Goal: Transaction & Acquisition: Register for event/course

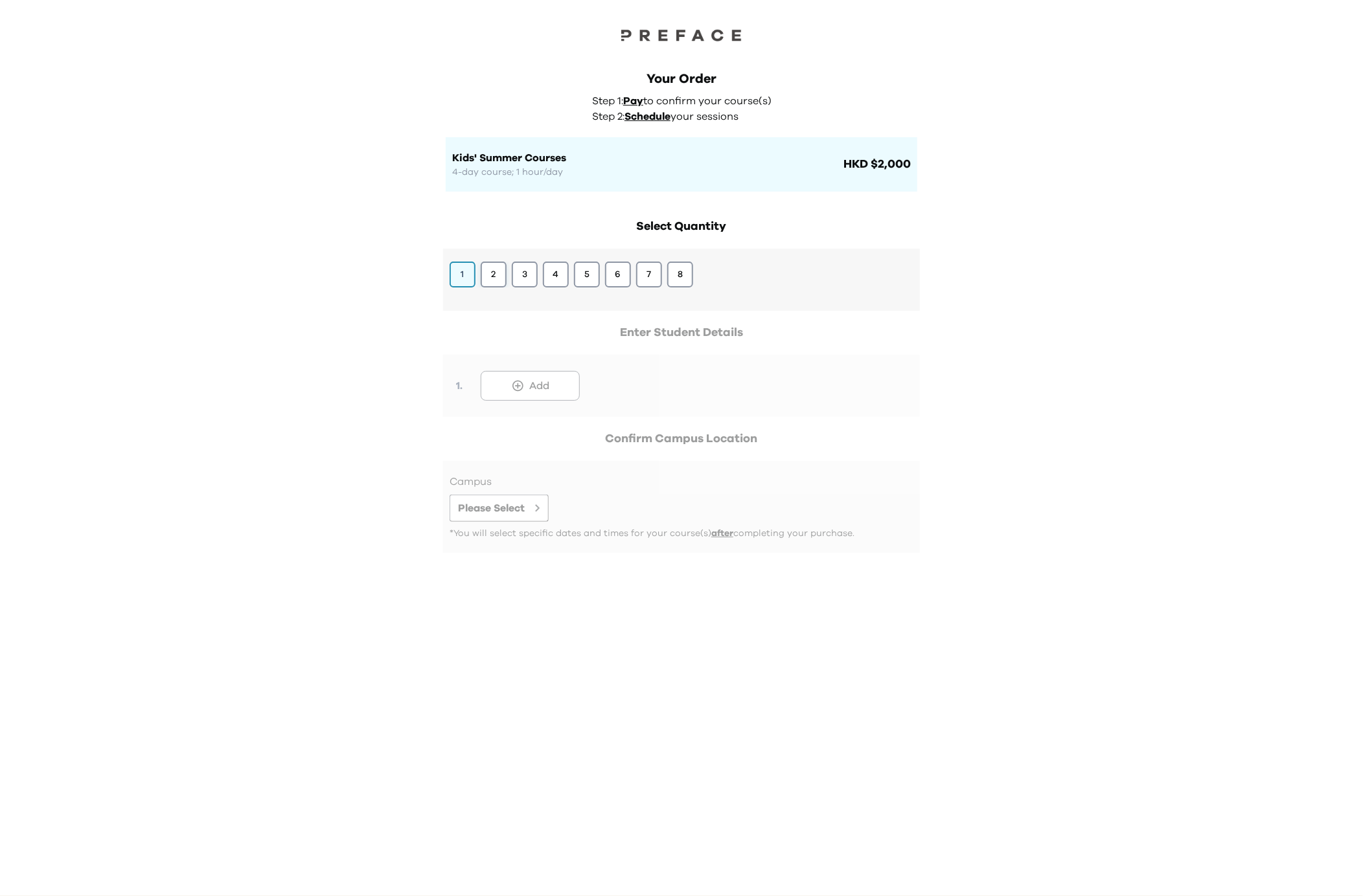
click at [498, 276] on button "2" at bounding box center [493, 274] width 26 height 26
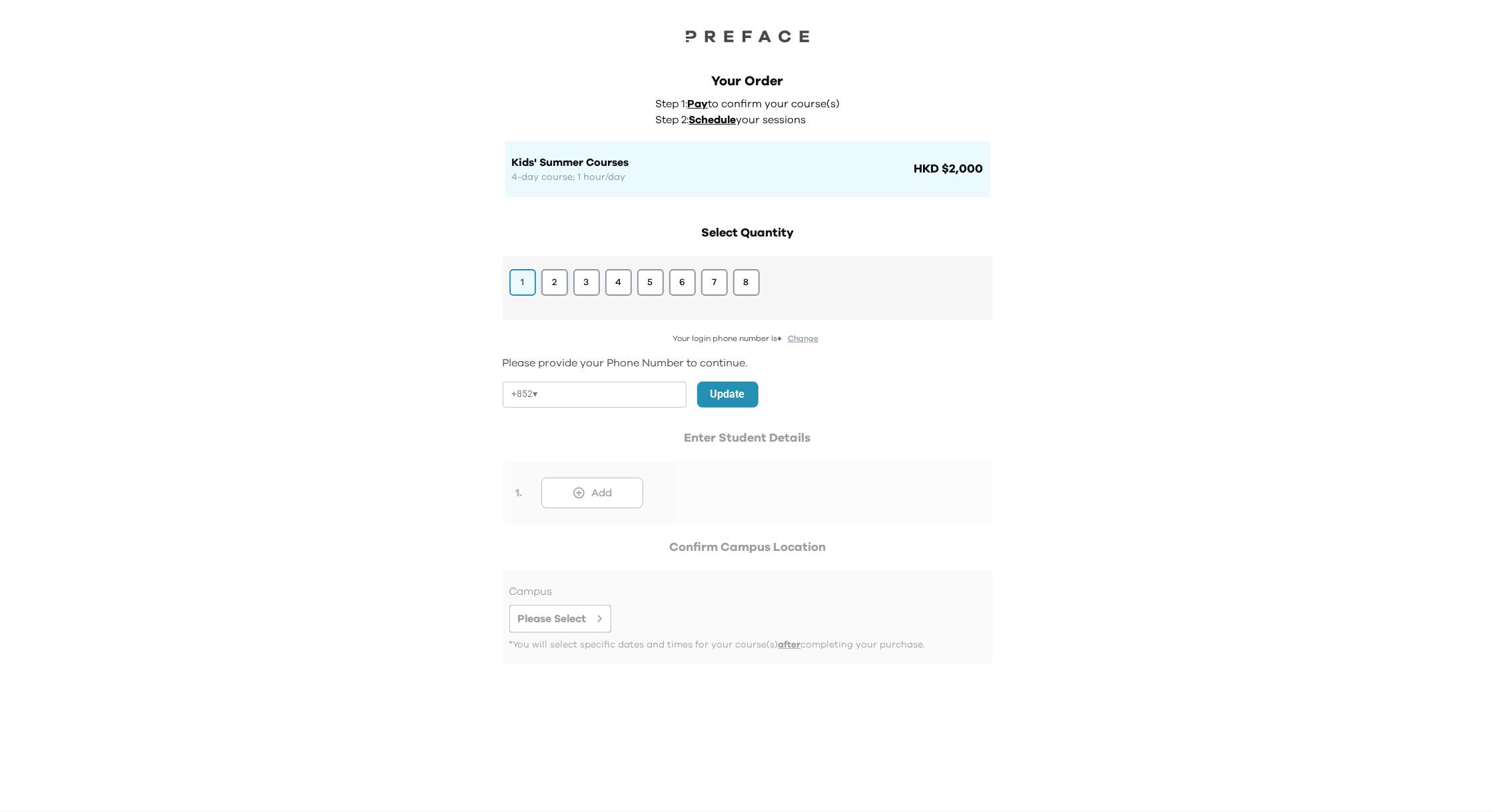
click at [558, 277] on button "2" at bounding box center [554, 282] width 26 height 26
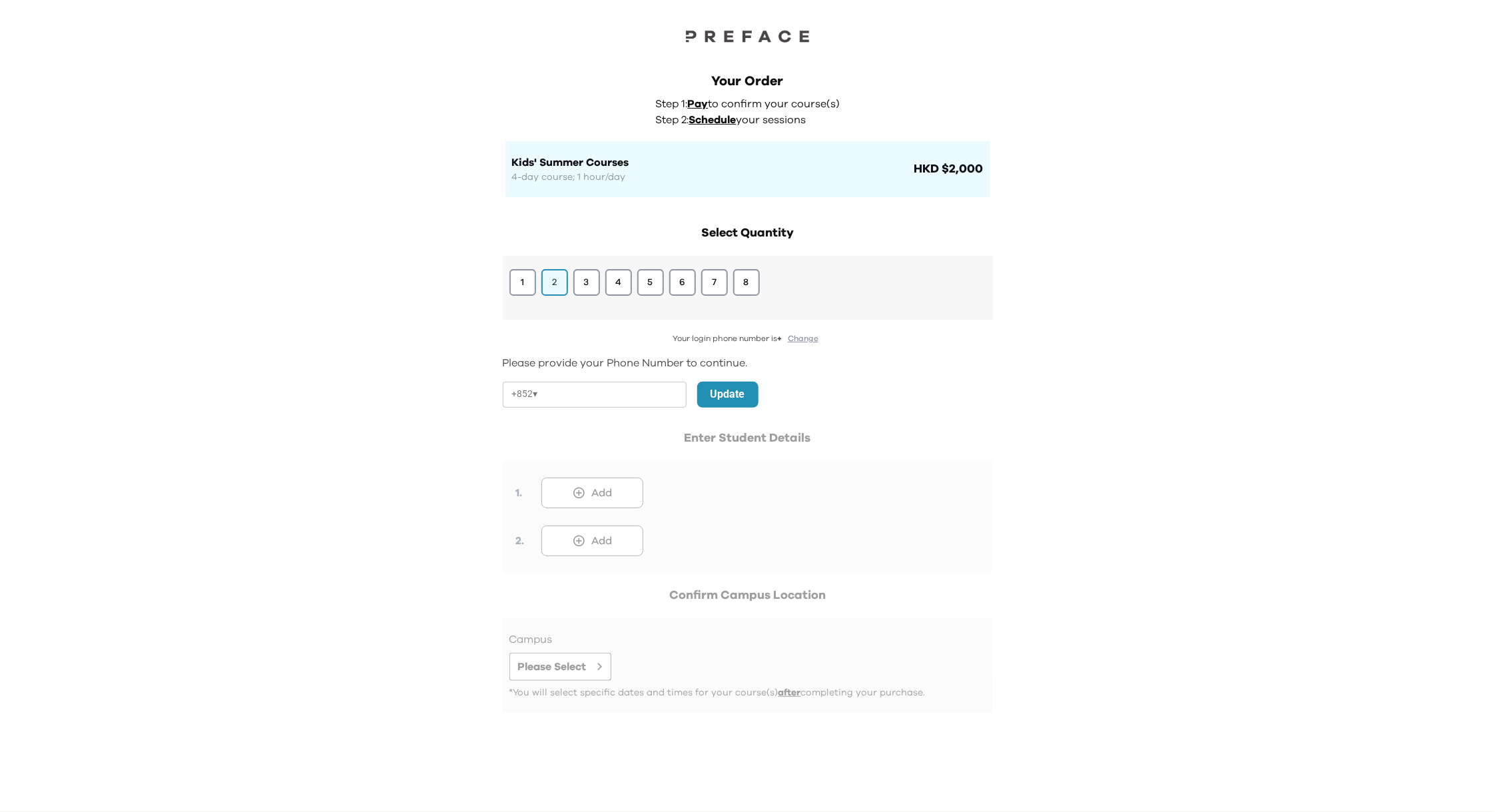
click at [593, 491] on div at bounding box center [748, 501] width 490 height 144
click at [602, 488] on div at bounding box center [748, 501] width 490 height 144
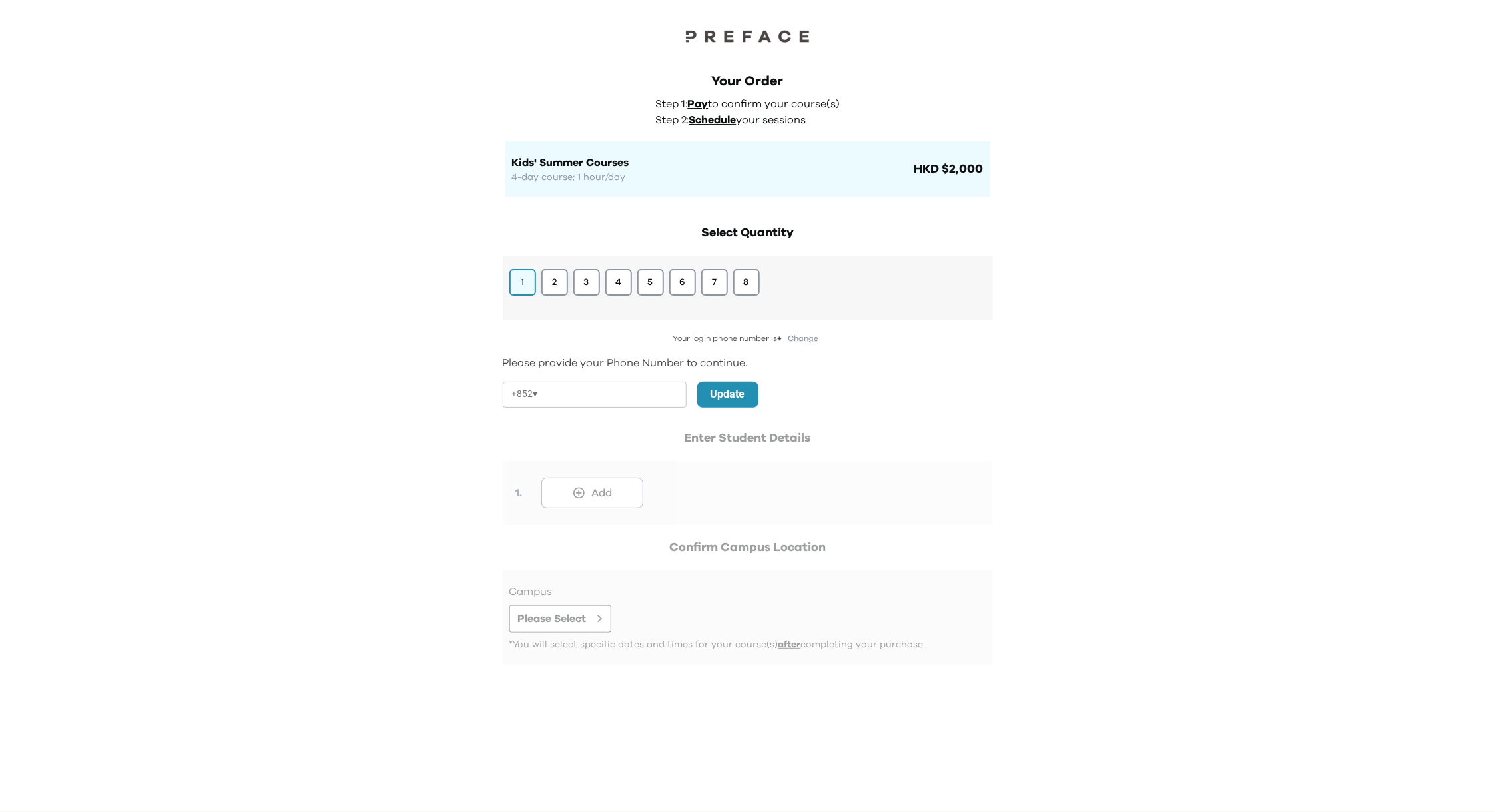
click at [549, 285] on button "2" at bounding box center [554, 282] width 26 height 26
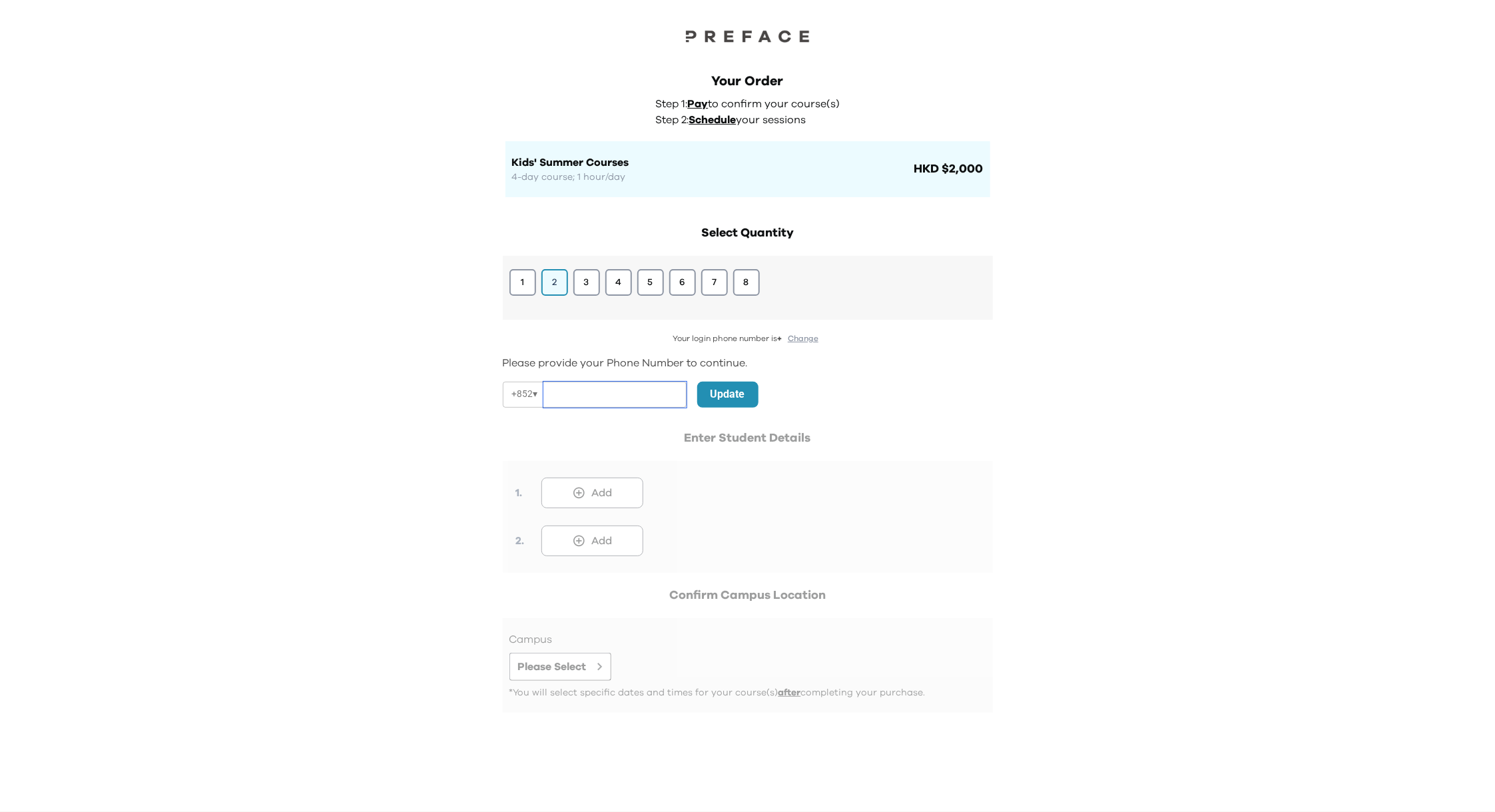
click at [574, 398] on input "tel" at bounding box center [615, 394] width 143 height 26
click at [1079, 394] on div "Your Order Step 1: Pay to confirm your course(s) Step 2: Schedule your sessions…" at bounding box center [747, 406] width 1495 height 812
click at [566, 390] on input "tel" at bounding box center [615, 394] width 143 height 26
paste input "**********"
drag, startPoint x: 574, startPoint y: 396, endPoint x: 529, endPoint y: 390, distance: 45.4
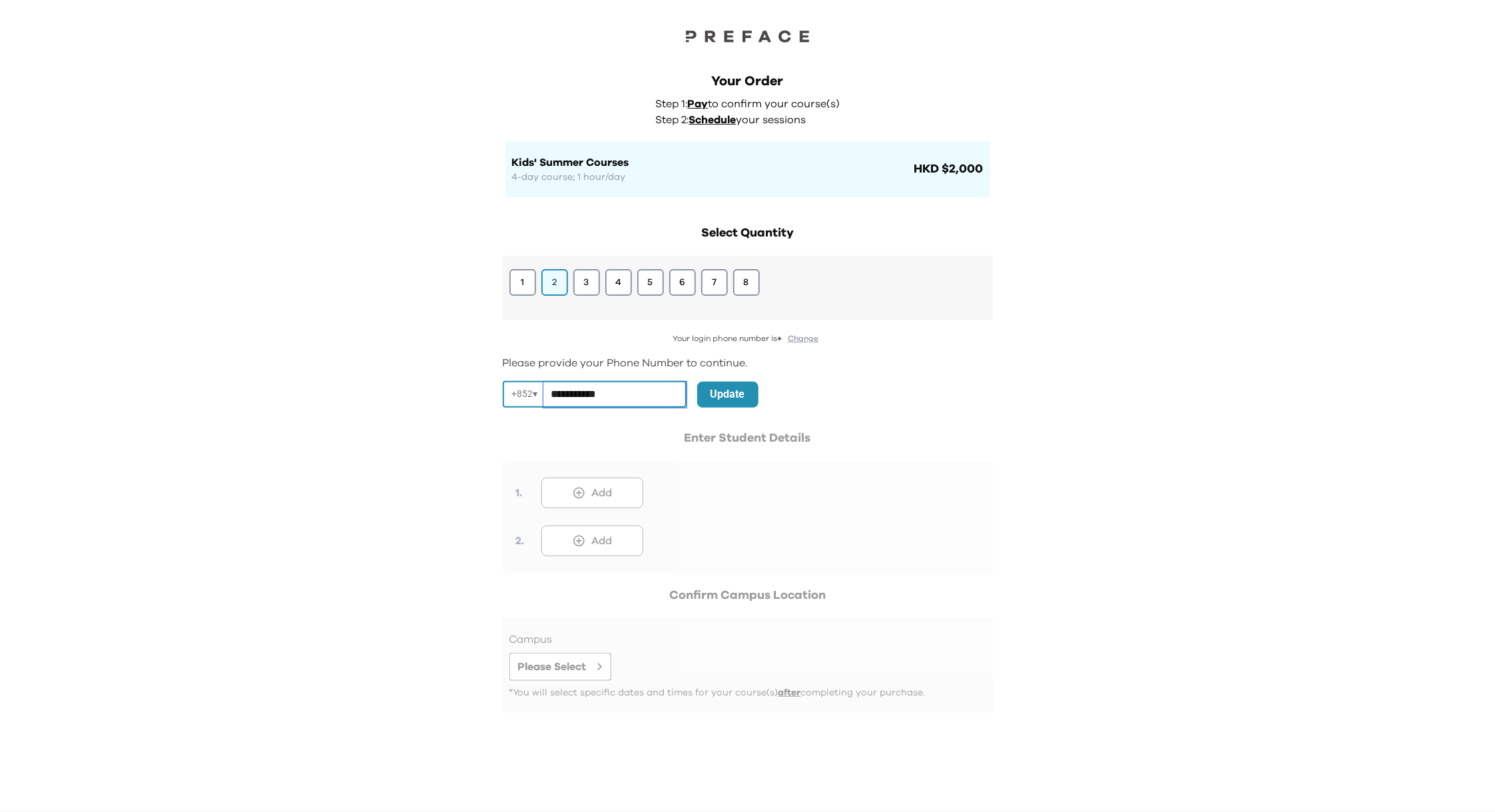
click at [529, 390] on div "**********" at bounding box center [595, 394] width 184 height 26
type input "********"
click at [728, 397] on p "Update" at bounding box center [728, 394] width 35 height 16
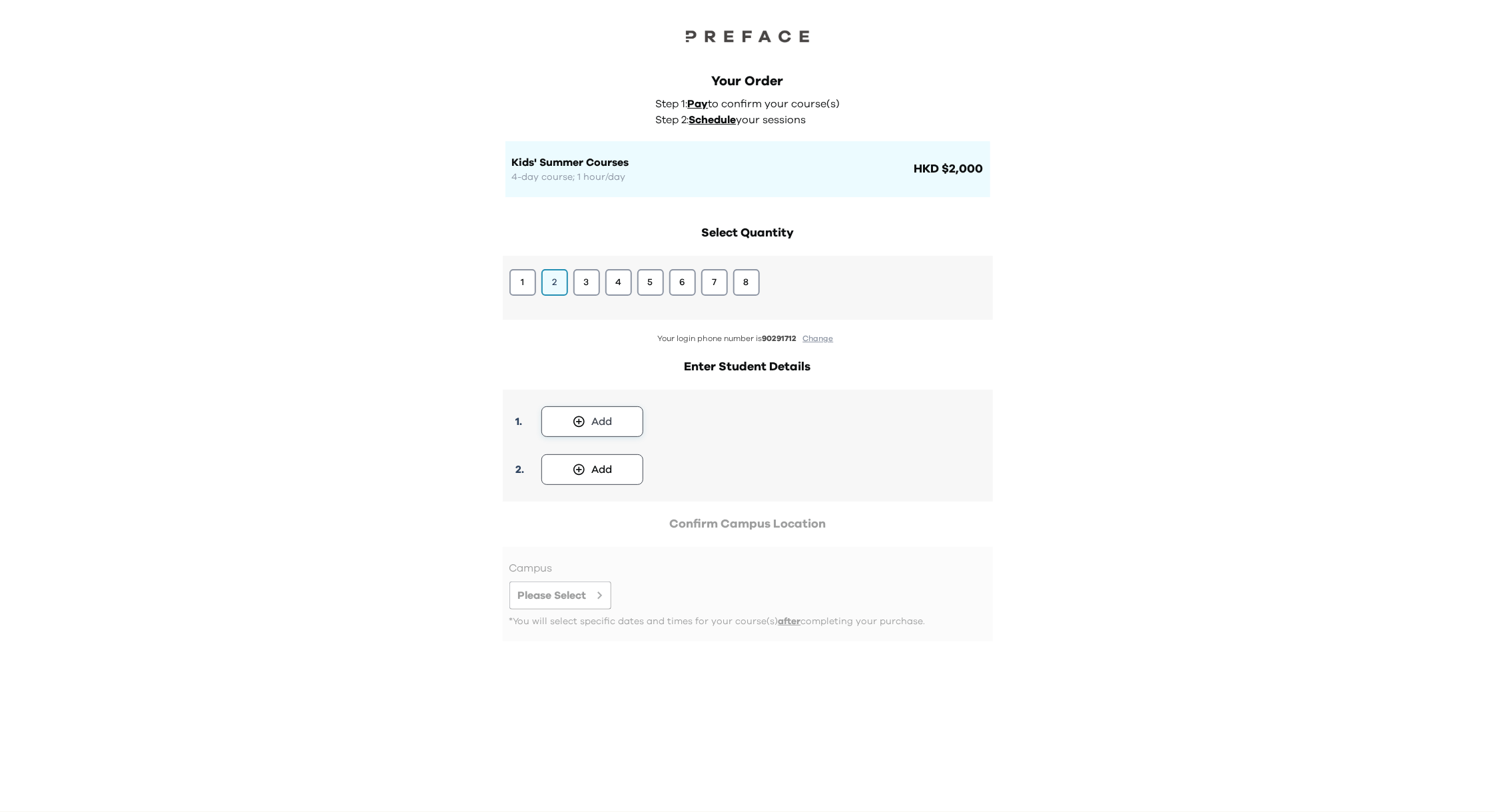
click at [589, 424] on button "Add" at bounding box center [592, 421] width 102 height 30
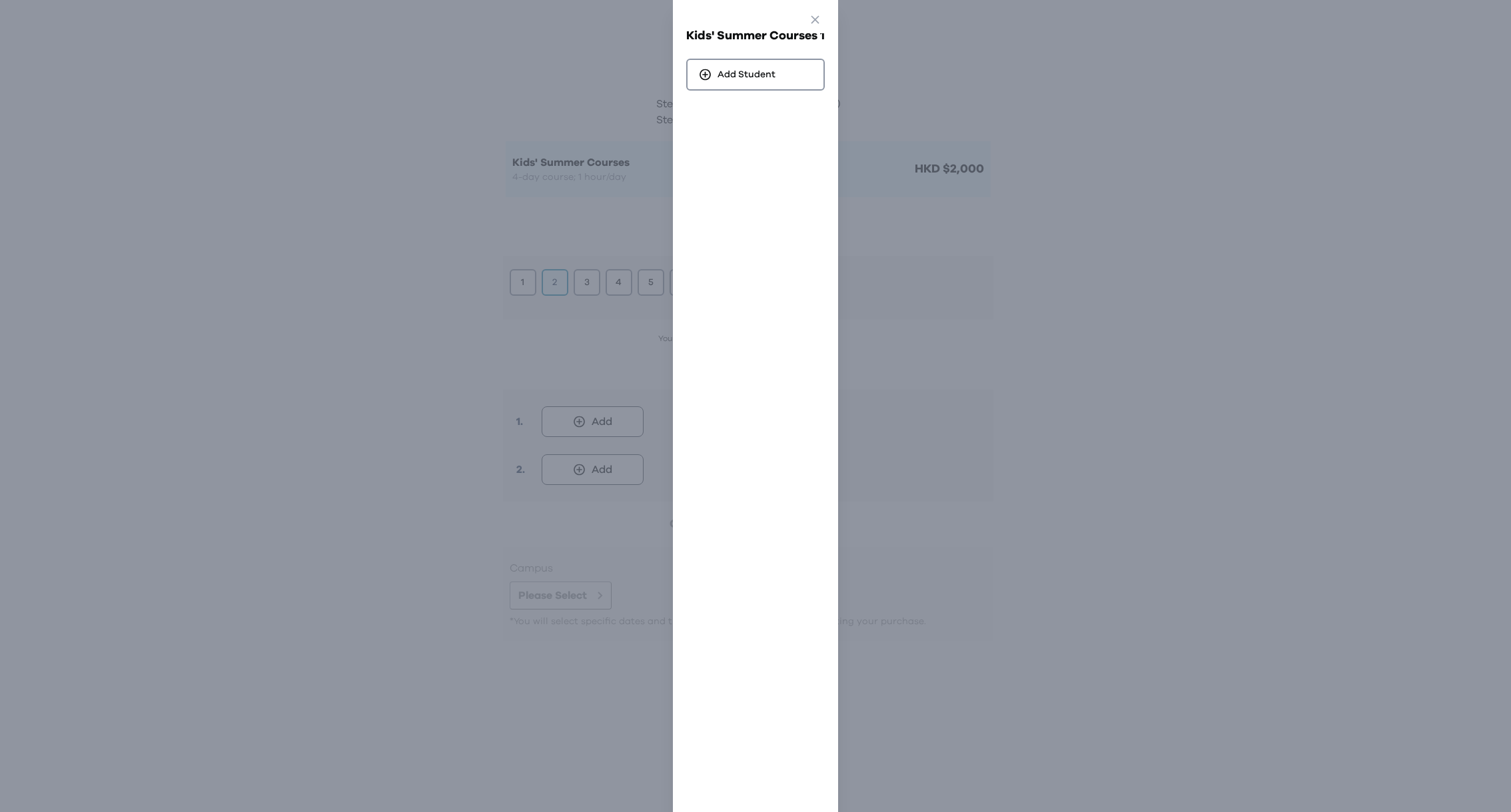
click at [1079, 244] on div "Go Back Close Kids' Summer Courses 1 Add Student" at bounding box center [756, 406] width 1511 height 812
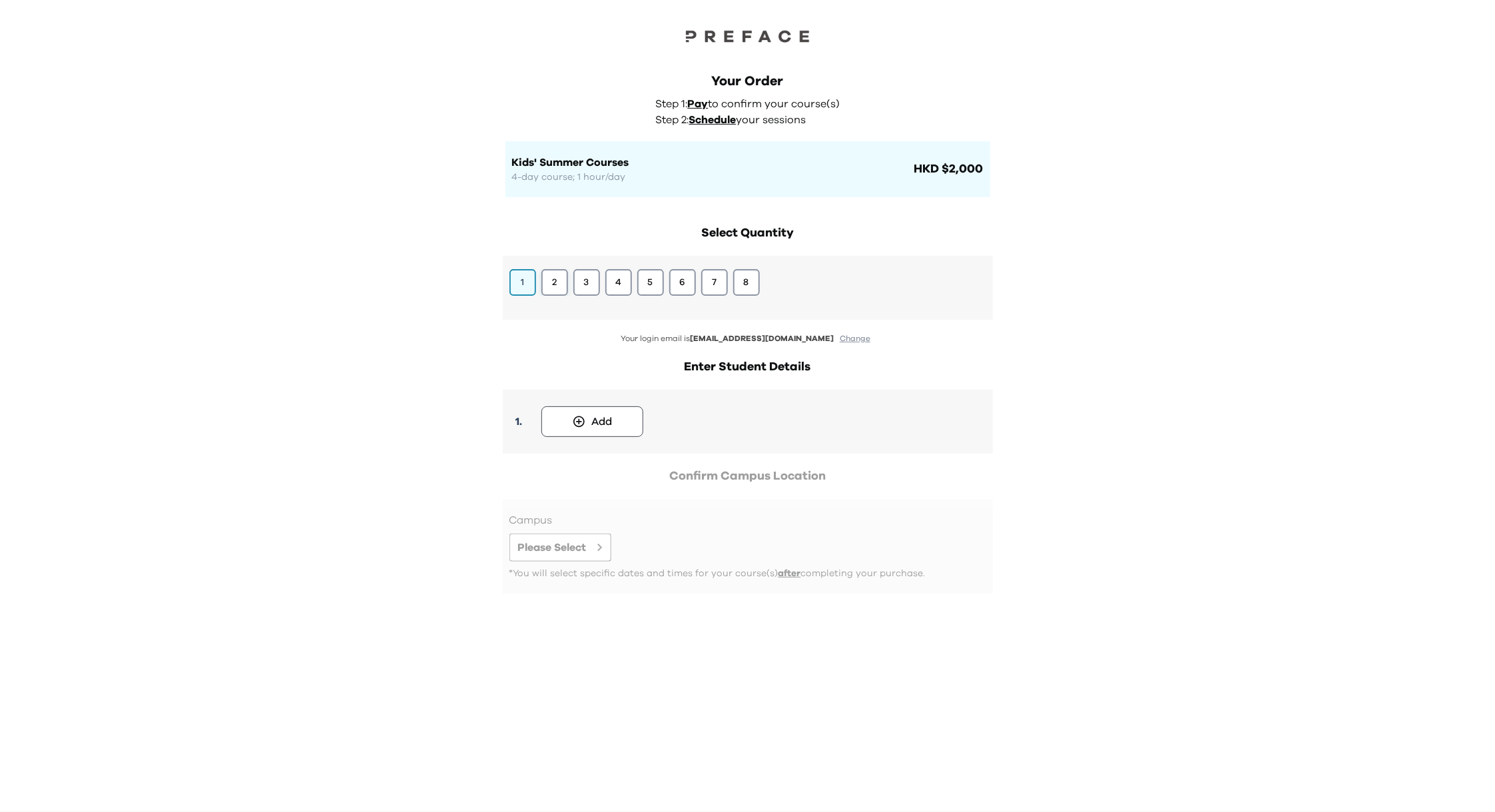
click at [556, 281] on button "2" at bounding box center [554, 282] width 26 height 26
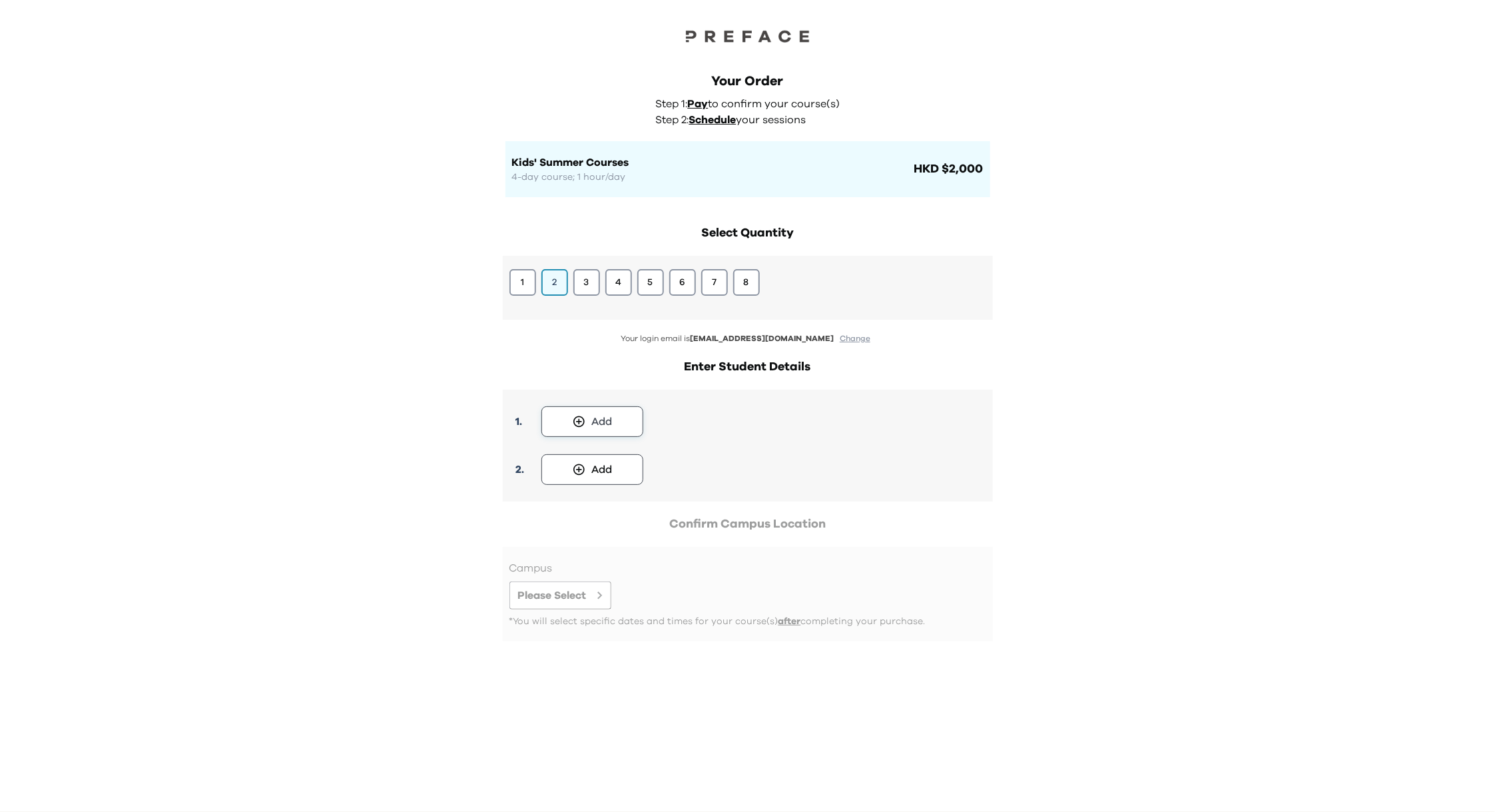
click at [589, 421] on button "Add" at bounding box center [592, 421] width 102 height 30
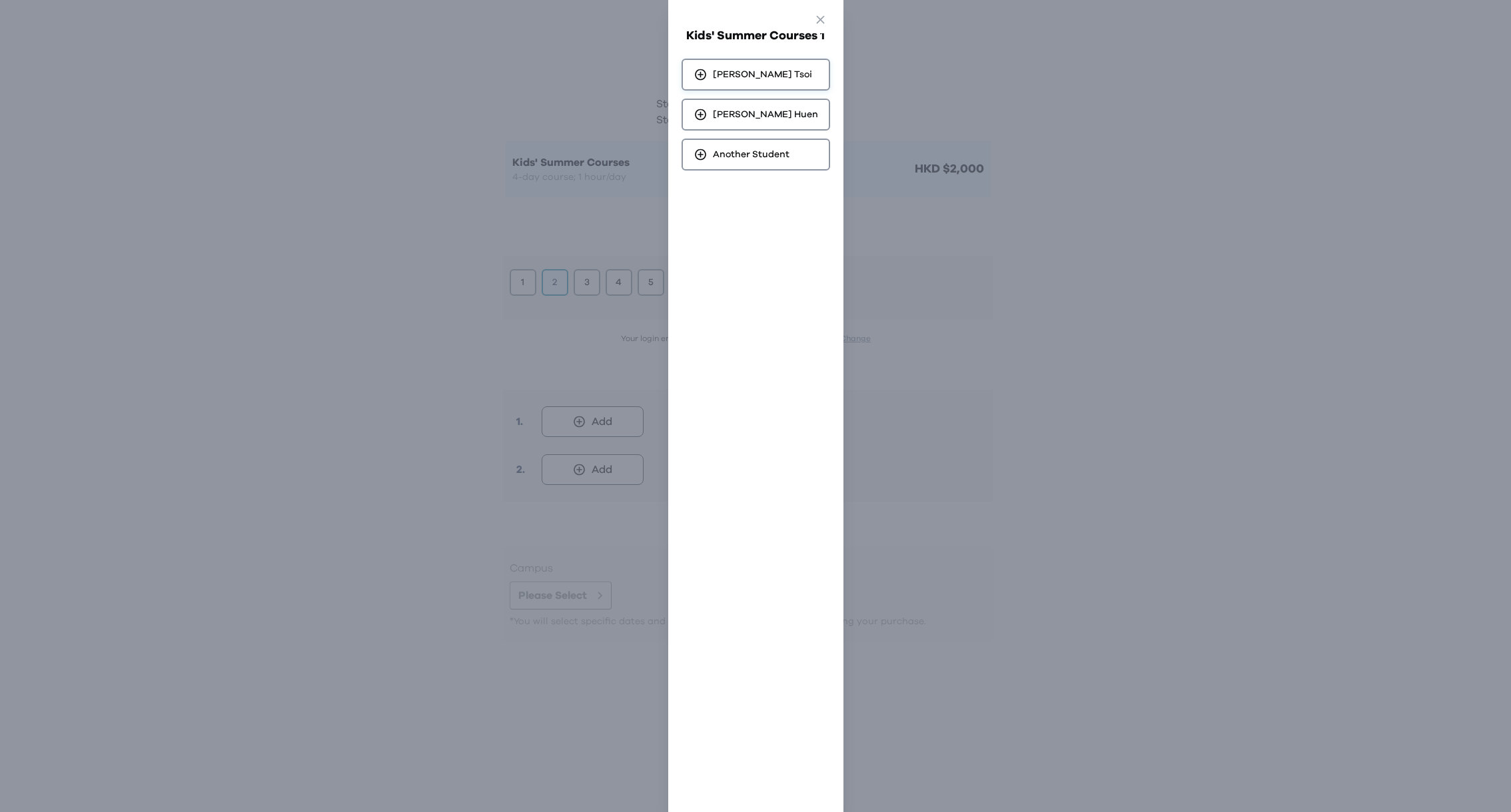
click at [773, 74] on span "[PERSON_NAME]" at bounding box center [762, 74] width 100 height 14
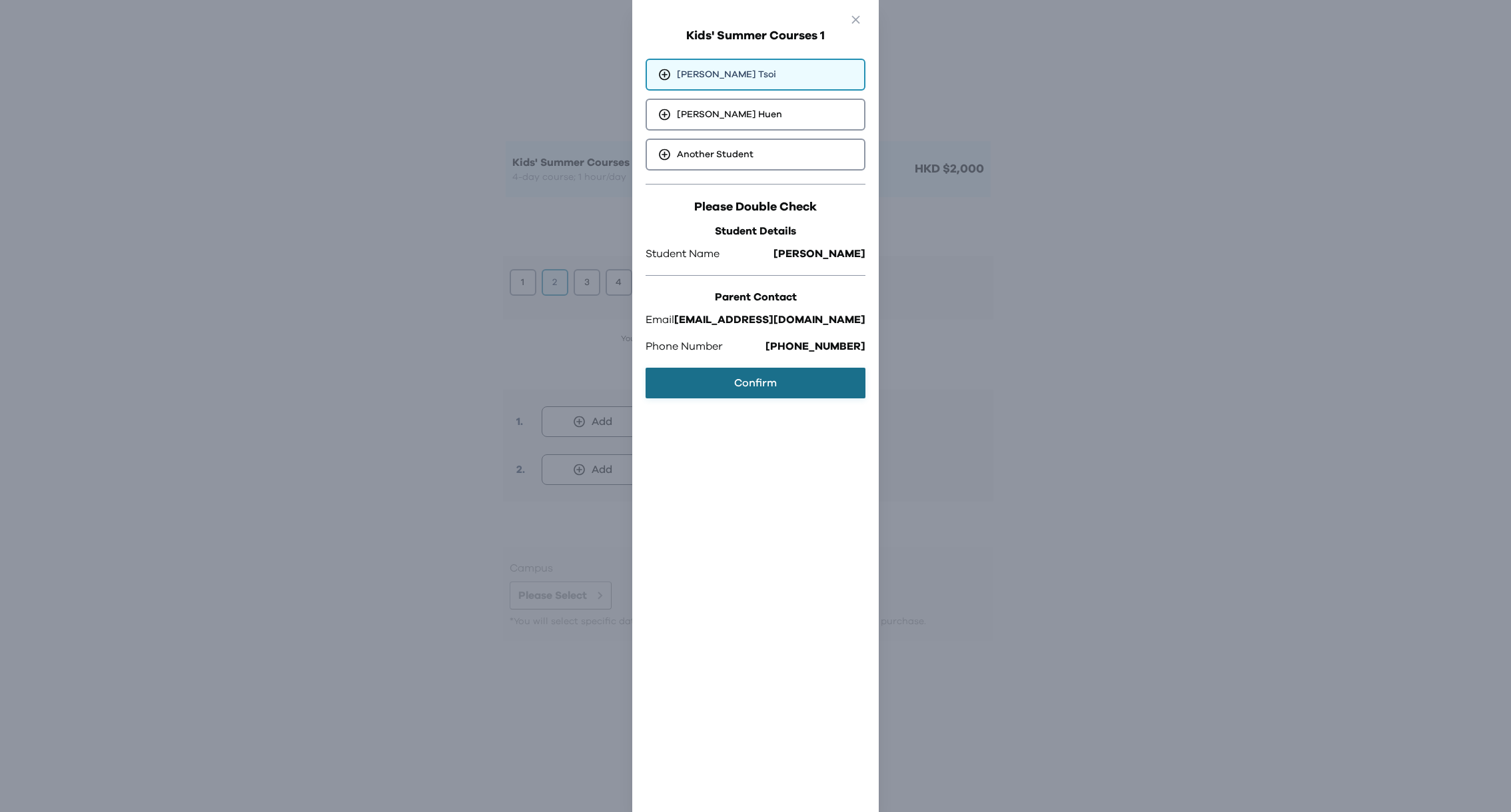
click at [746, 383] on button "Confirm" at bounding box center [756, 382] width 220 height 30
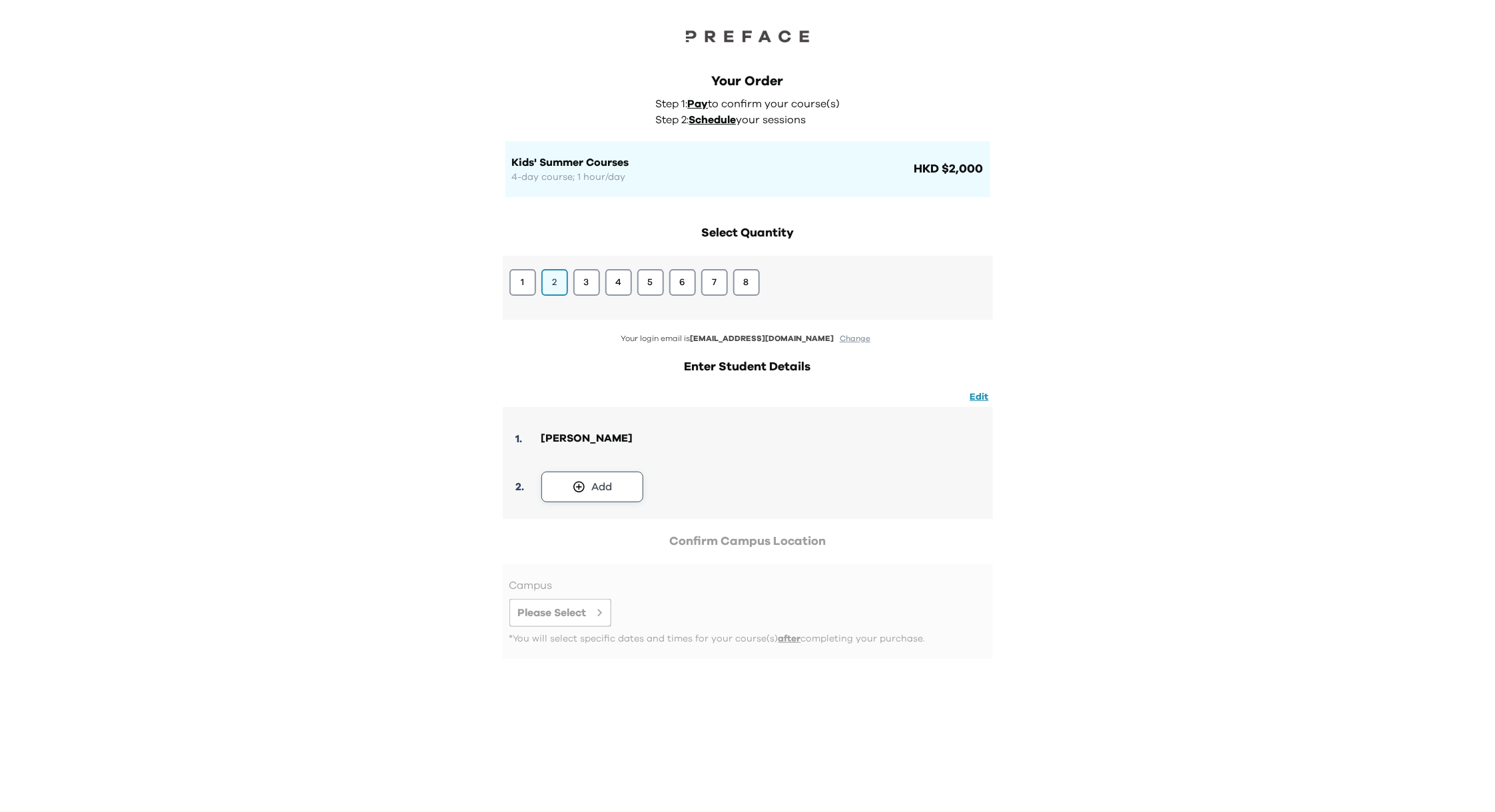
click at [591, 494] on button "Add" at bounding box center [592, 487] width 102 height 30
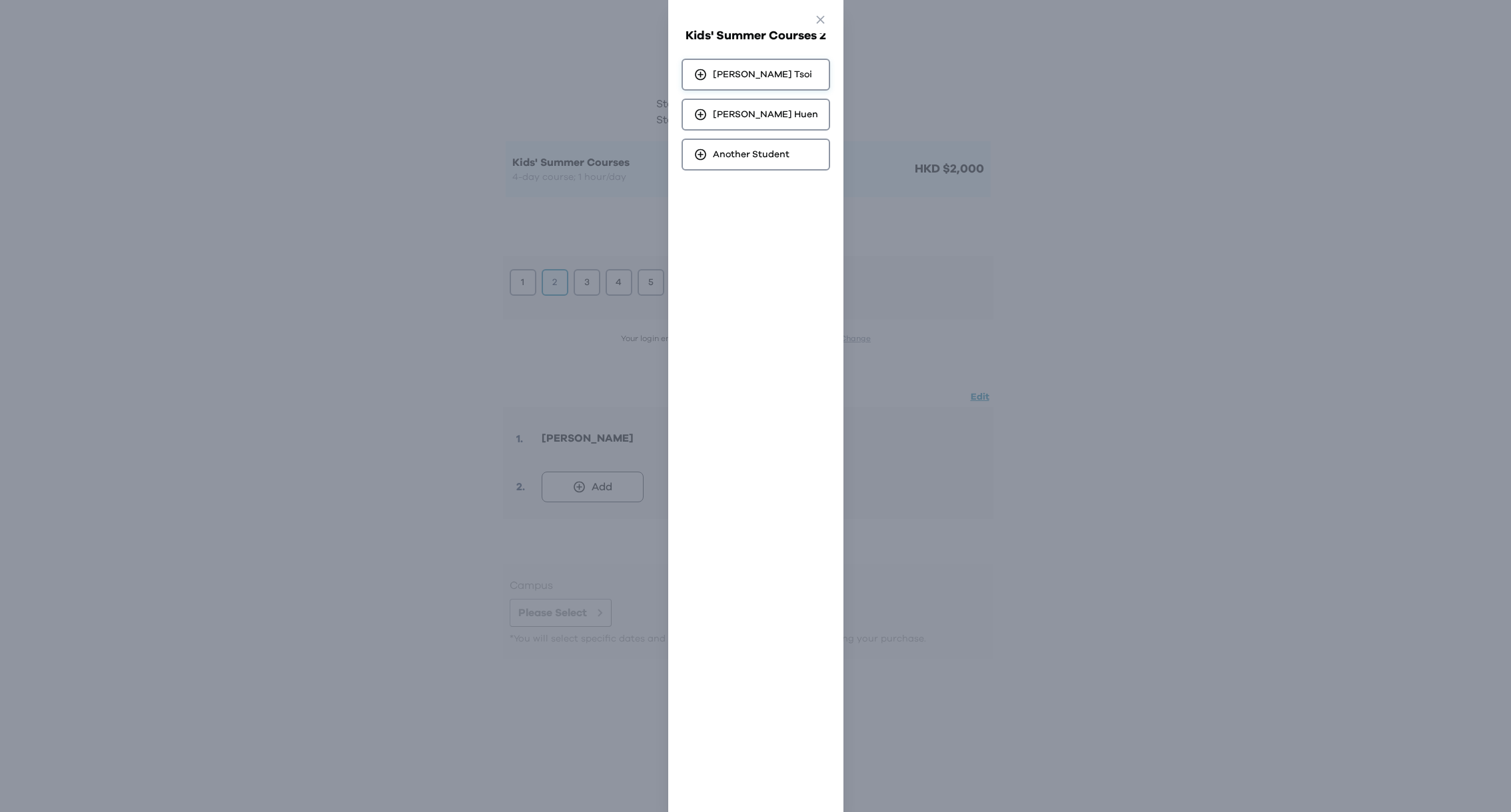
click at [776, 71] on span "[PERSON_NAME]" at bounding box center [762, 74] width 100 height 14
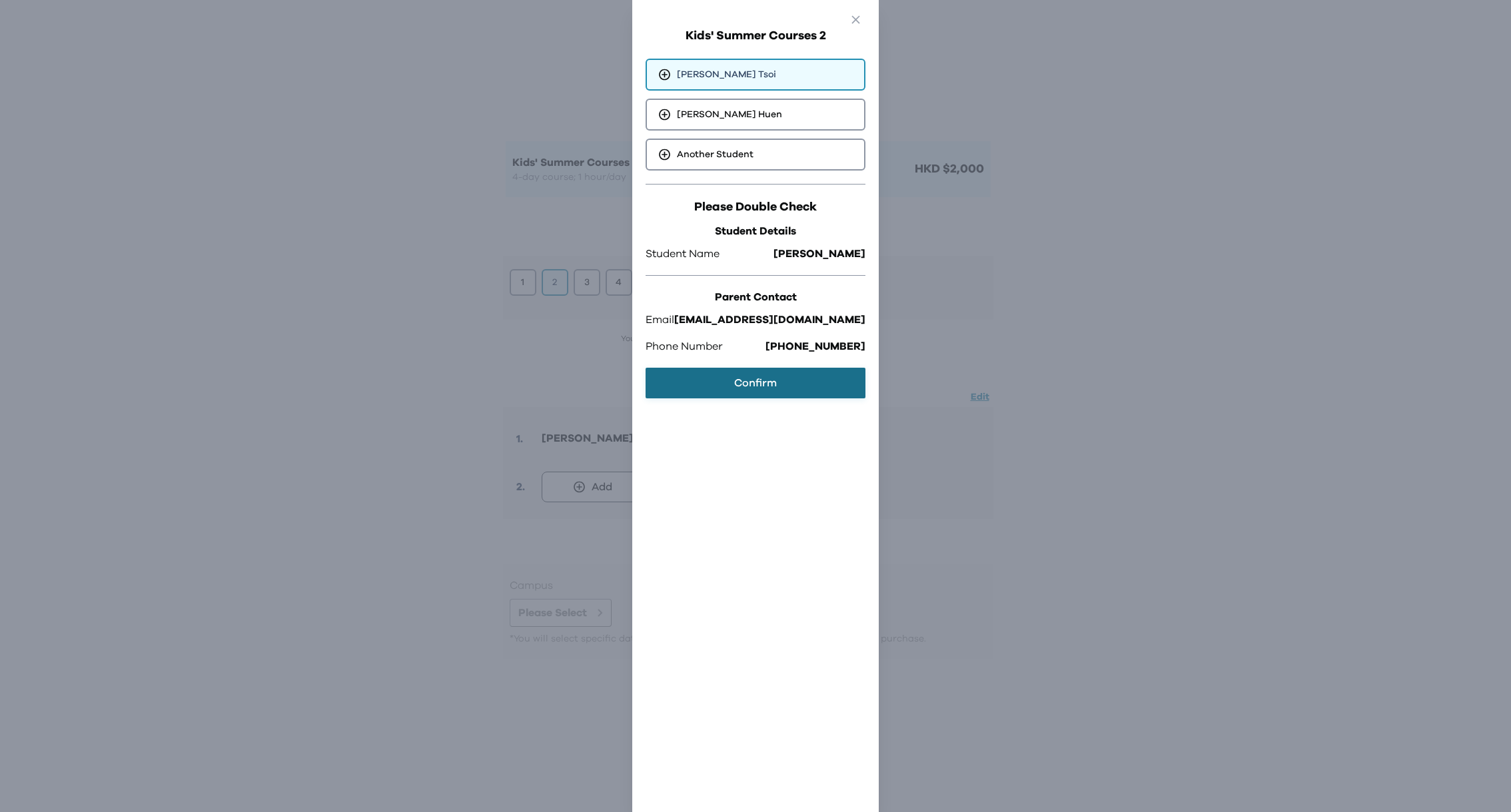
click at [743, 382] on button "Confirm" at bounding box center [756, 382] width 220 height 30
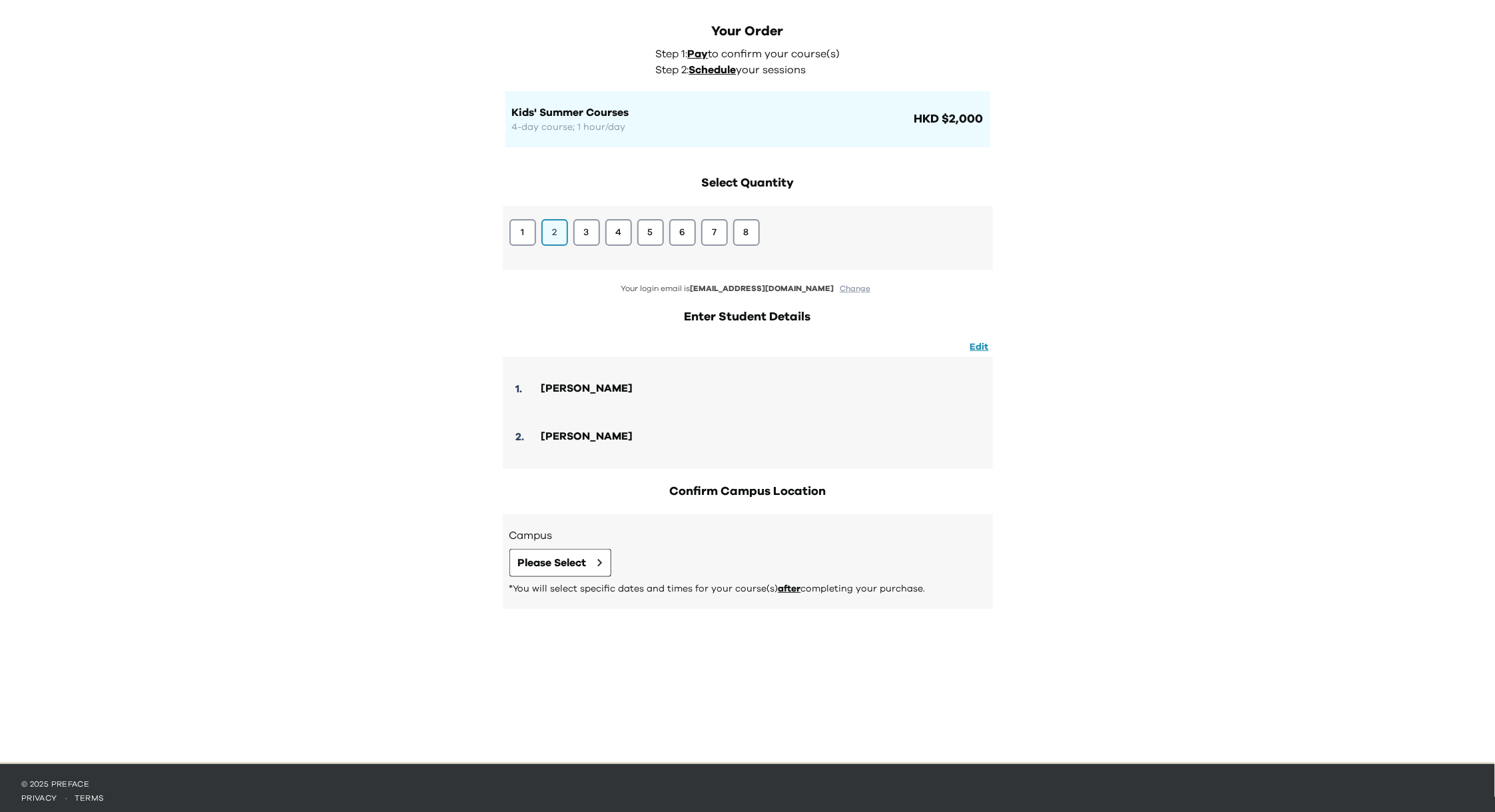
scroll to position [56, 0]
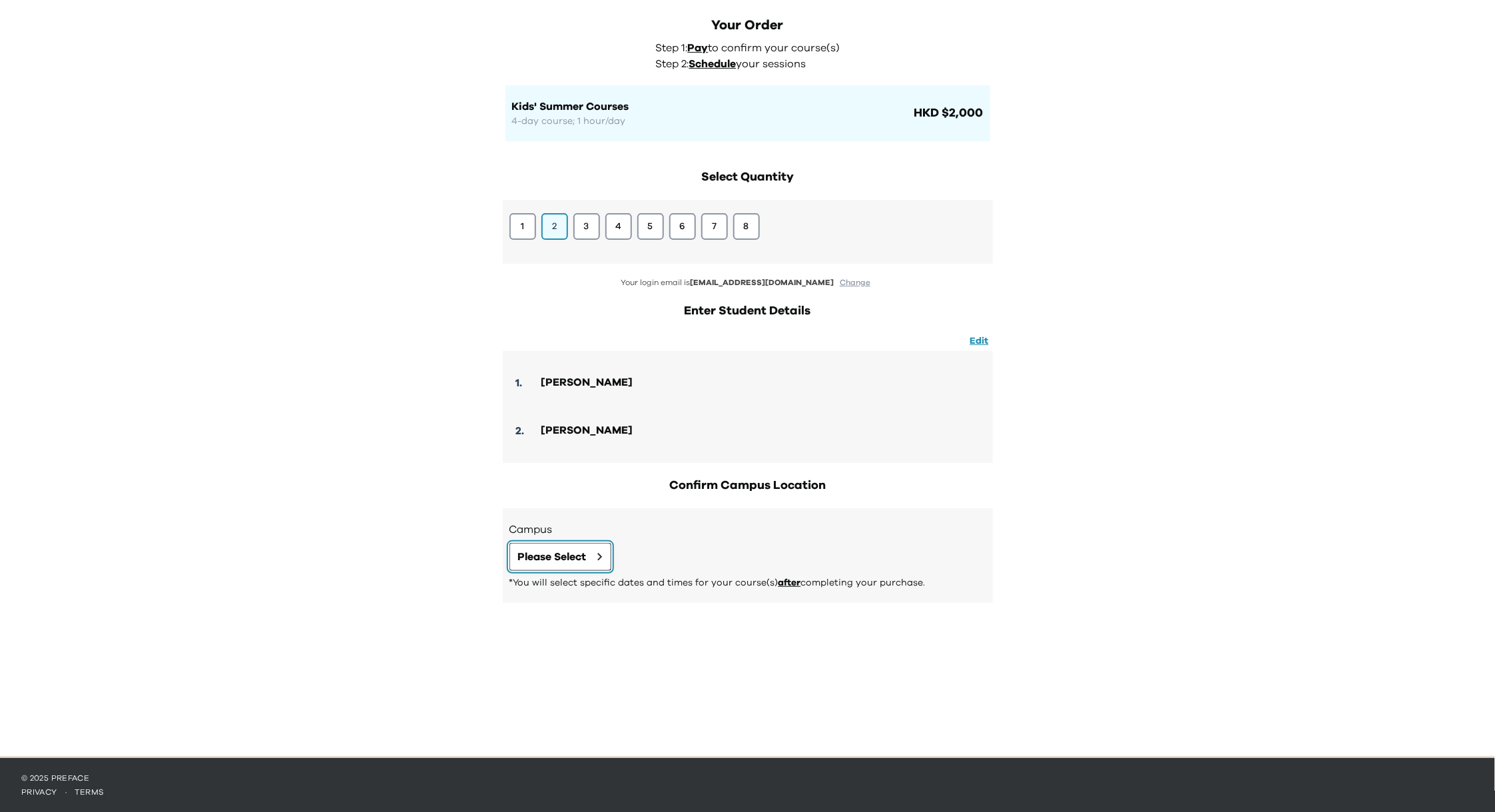
click at [582, 556] on span "Please Select" at bounding box center [552, 557] width 68 height 16
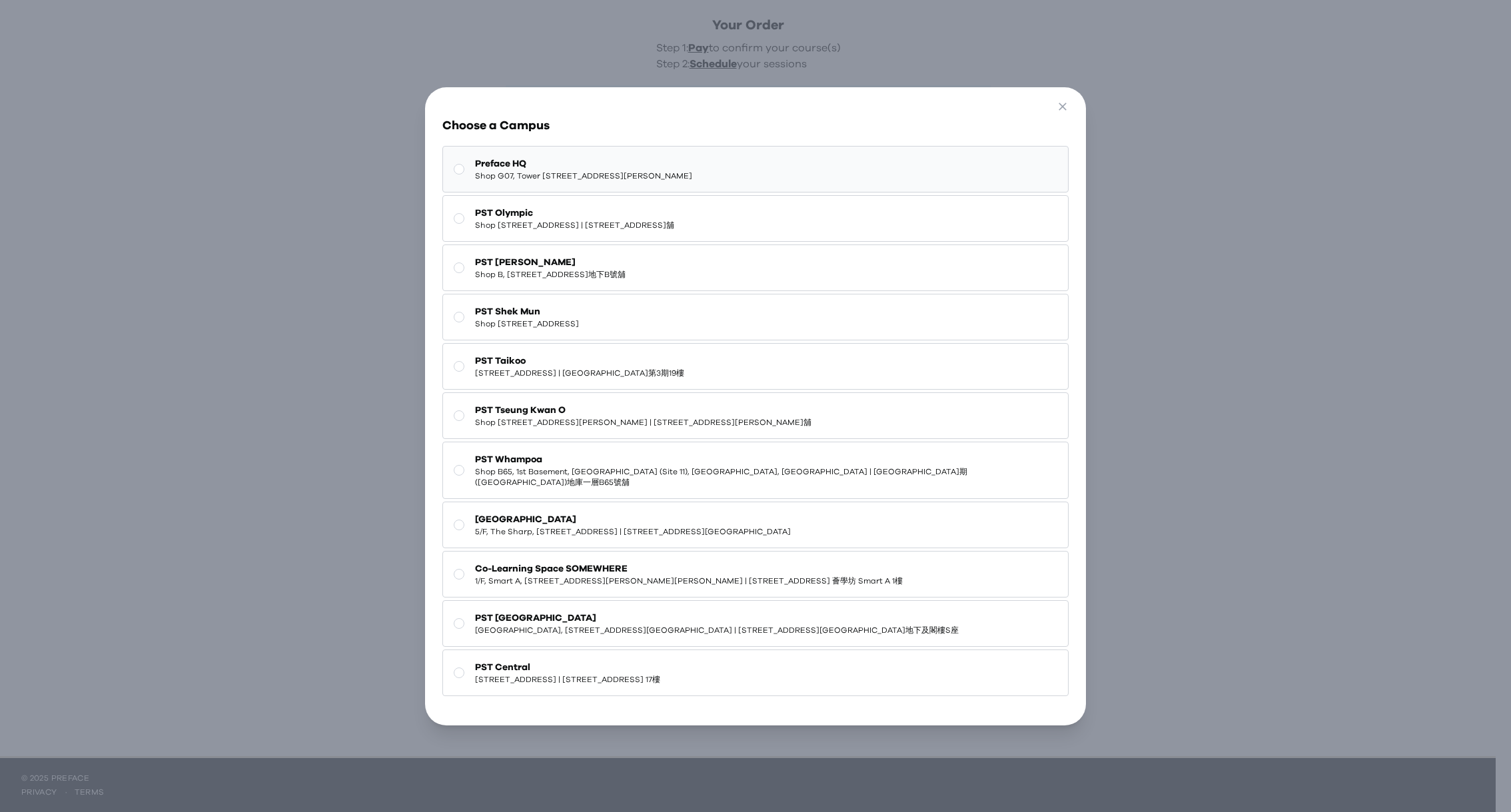
click at [591, 179] on span "Shop G07, Tower [STREET_ADDRESS][PERSON_NAME]" at bounding box center [584, 176] width 217 height 11
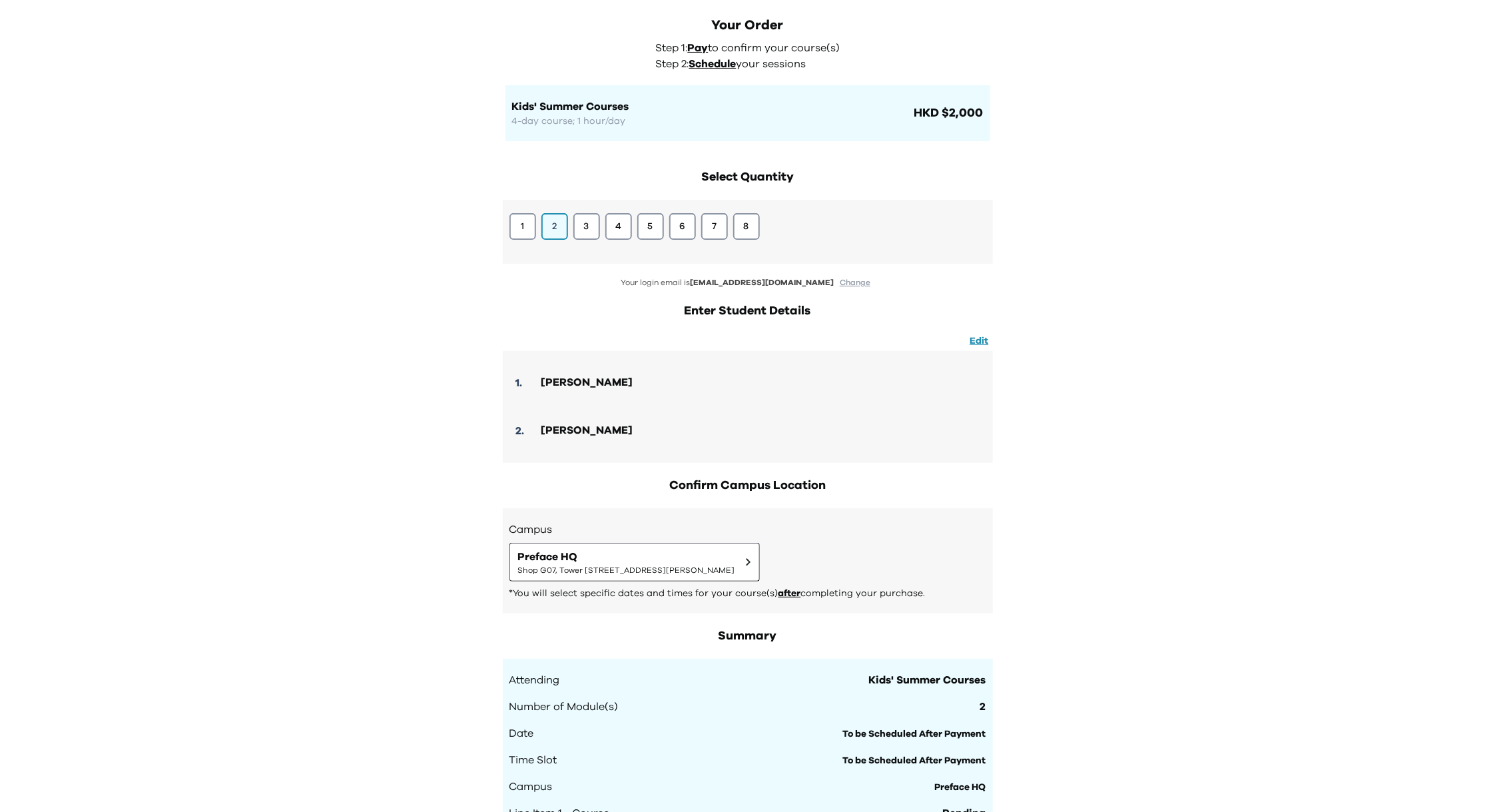
click at [1124, 518] on div "Your Order Step 1: Pay to confirm your course(s) Step 2: Schedule your sessions…" at bounding box center [747, 565] width 1495 height 1242
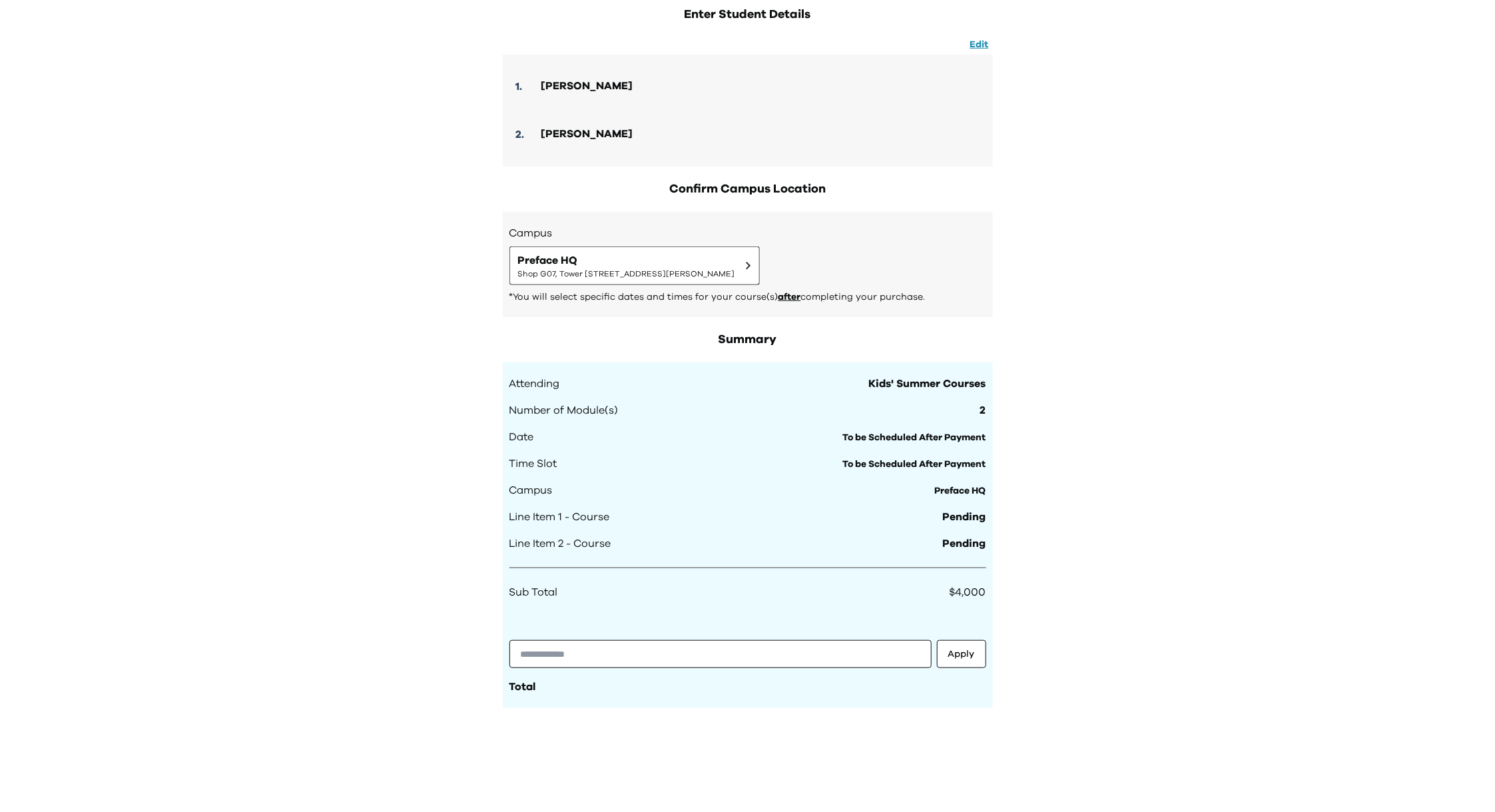
scroll to position [625, 0]
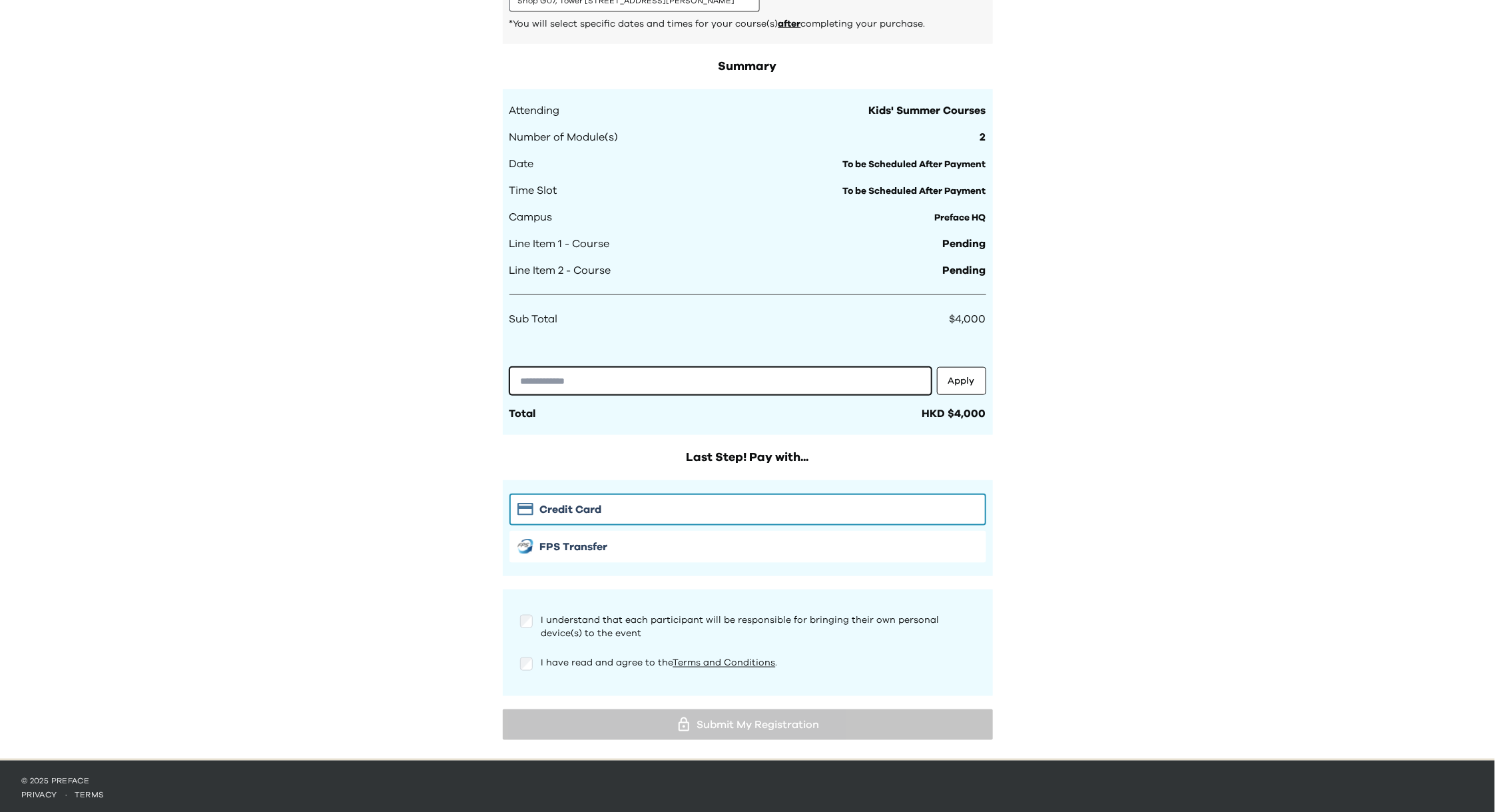
click at [566, 383] on input "text" at bounding box center [721, 380] width 422 height 28
click at [545, 382] on input "text" at bounding box center [721, 380] width 422 height 28
paste input "**********"
click at [518, 378] on input "**********" at bounding box center [721, 380] width 422 height 28
type input "**********"
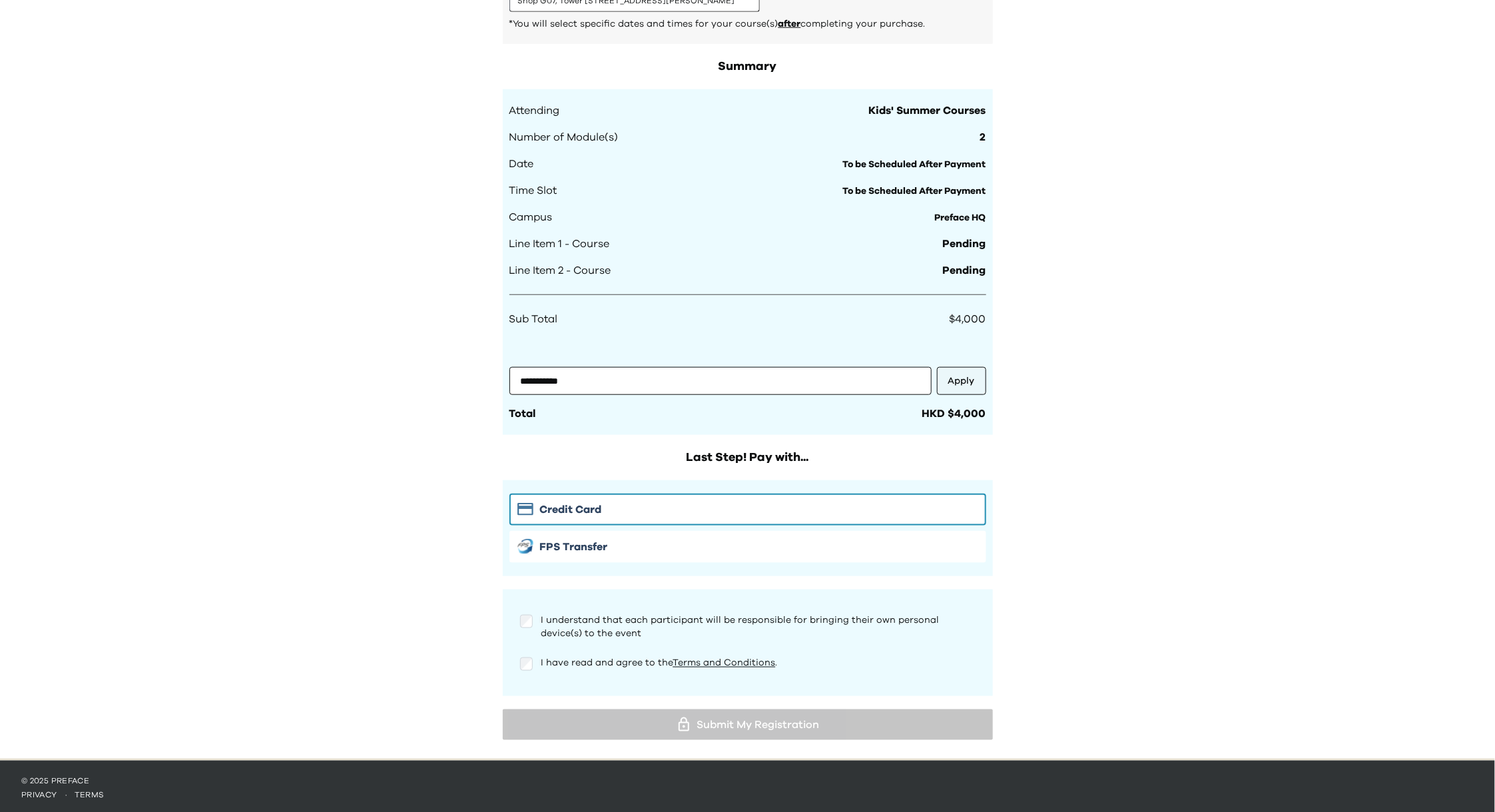
click at [950, 386] on button "Apply" at bounding box center [962, 380] width 49 height 28
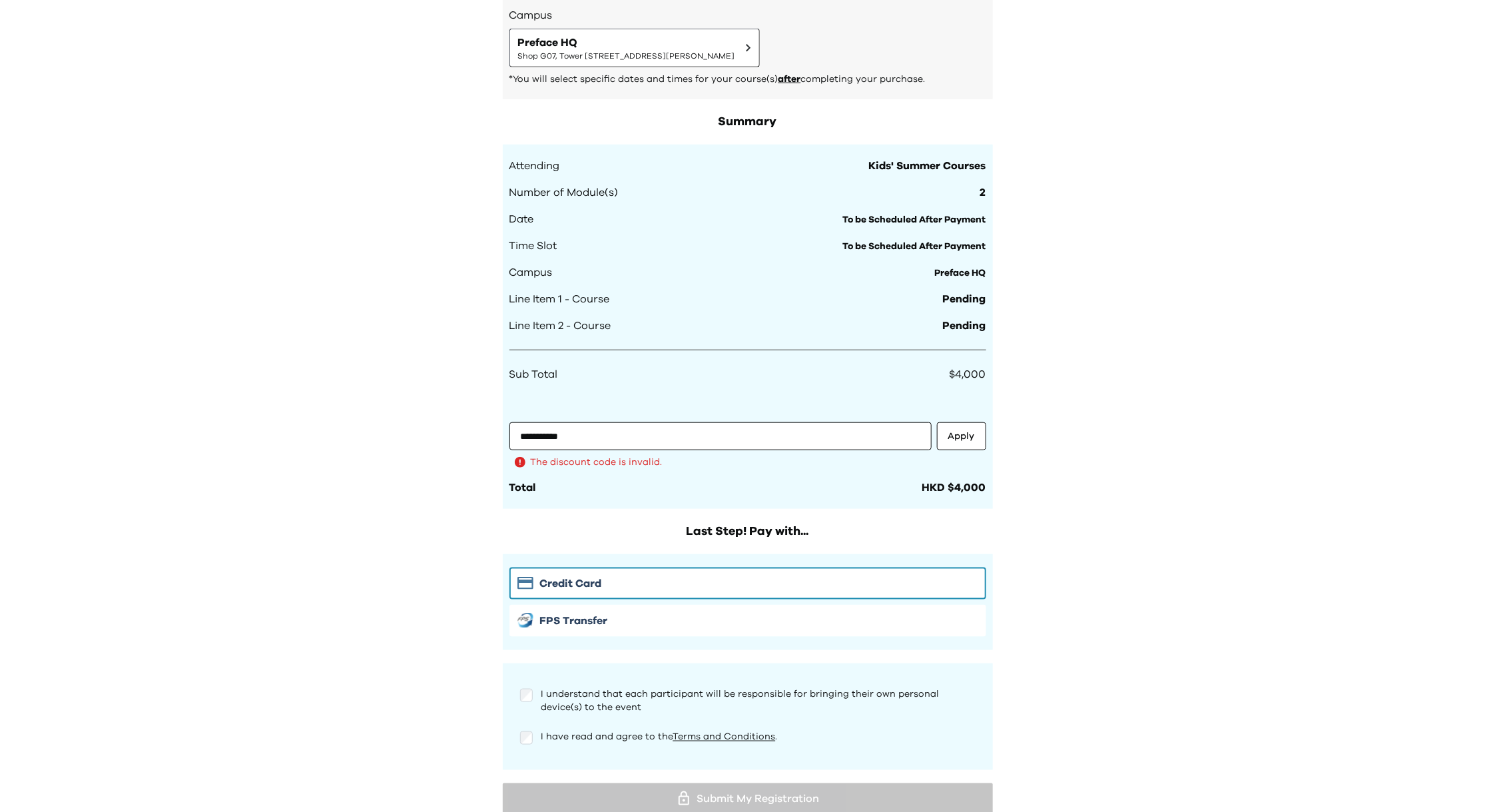
scroll to position [645, 0]
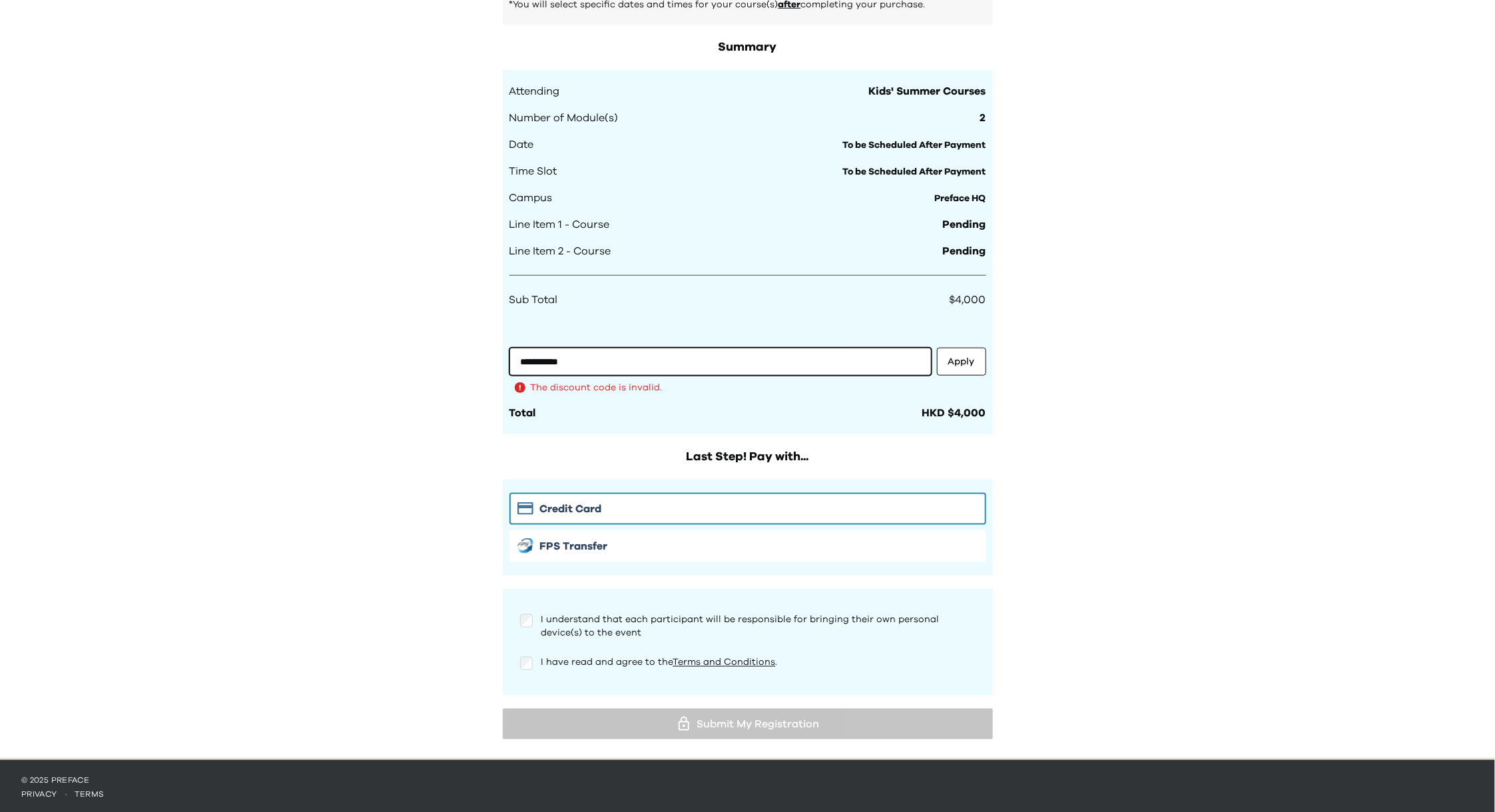
click at [522, 357] on input "**********" at bounding box center [721, 361] width 422 height 28
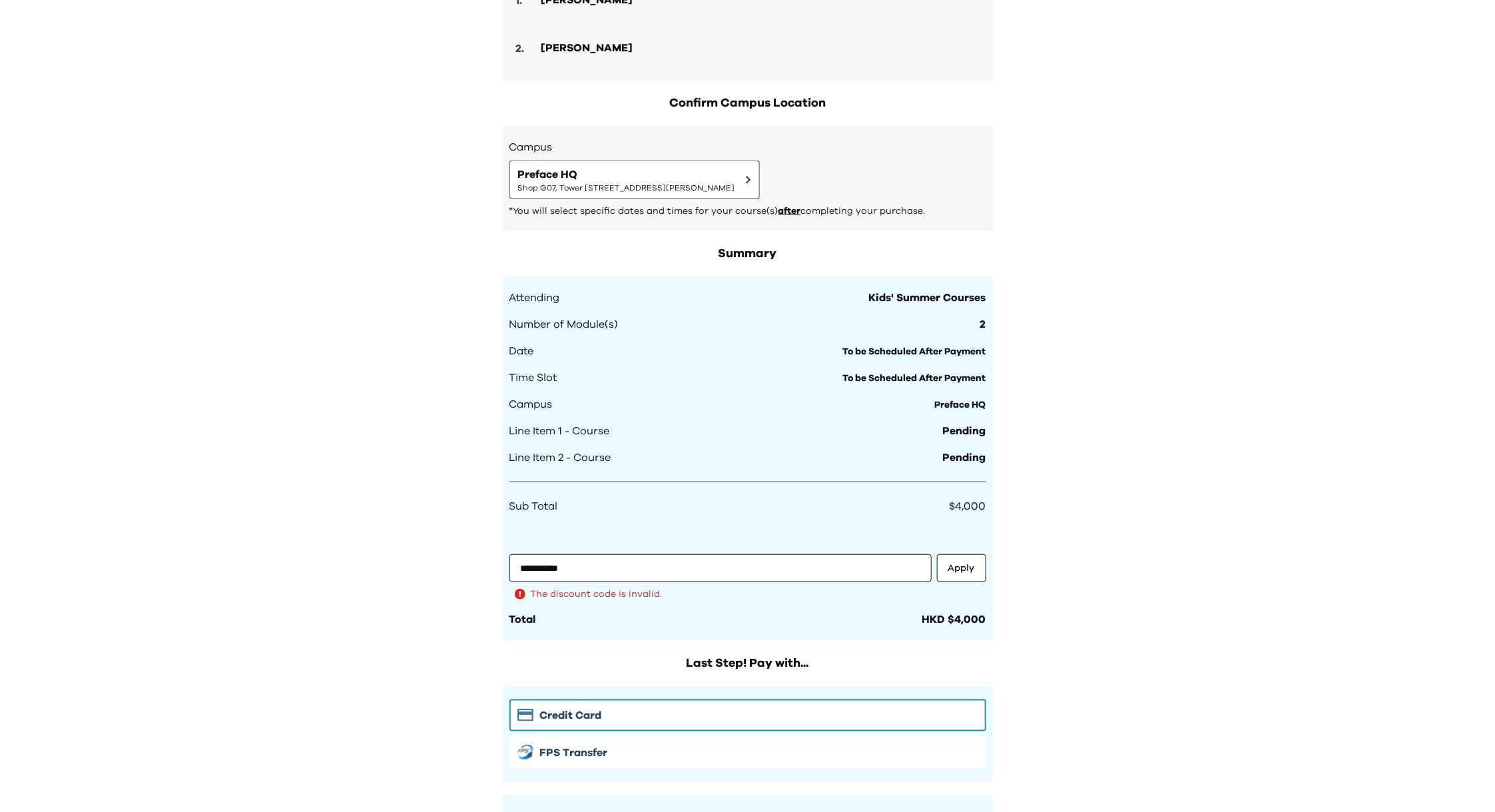
scroll to position [0, 0]
